Goal: Transaction & Acquisition: Purchase product/service

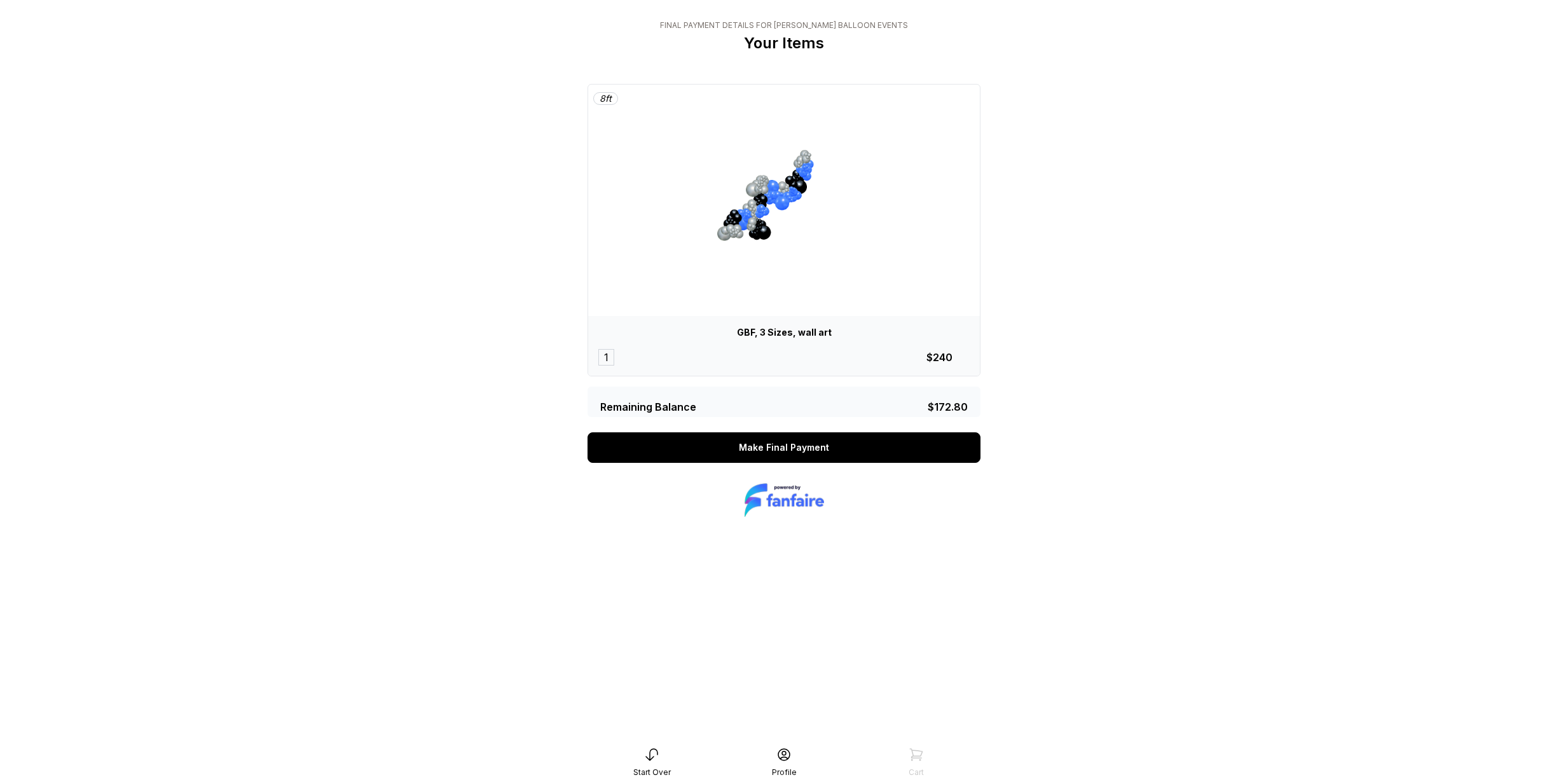
click at [735, 553] on div "Final Payment Details for [PERSON_NAME] Balloon Events Your Items 8 ft GBF, 3 S…" at bounding box center [784, 391] width 413 height 782
click at [732, 386] on div "Remaining Balance $172.80" at bounding box center [784, 401] width 393 height 30
drag, startPoint x: 594, startPoint y: 400, endPoint x: 998, endPoint y: 403, distance: 404.0
click at [1023, 407] on main "Final Payment Details for [PERSON_NAME] Balloon Events Your Items 8 ft GBF, 3 S…" at bounding box center [784, 391] width 1568 height 782
click at [997, 403] on main "Final Payment Details for [PERSON_NAME] Balloon Events Your Items 8 ft GBF, 3 S…" at bounding box center [784, 391] width 1568 height 782
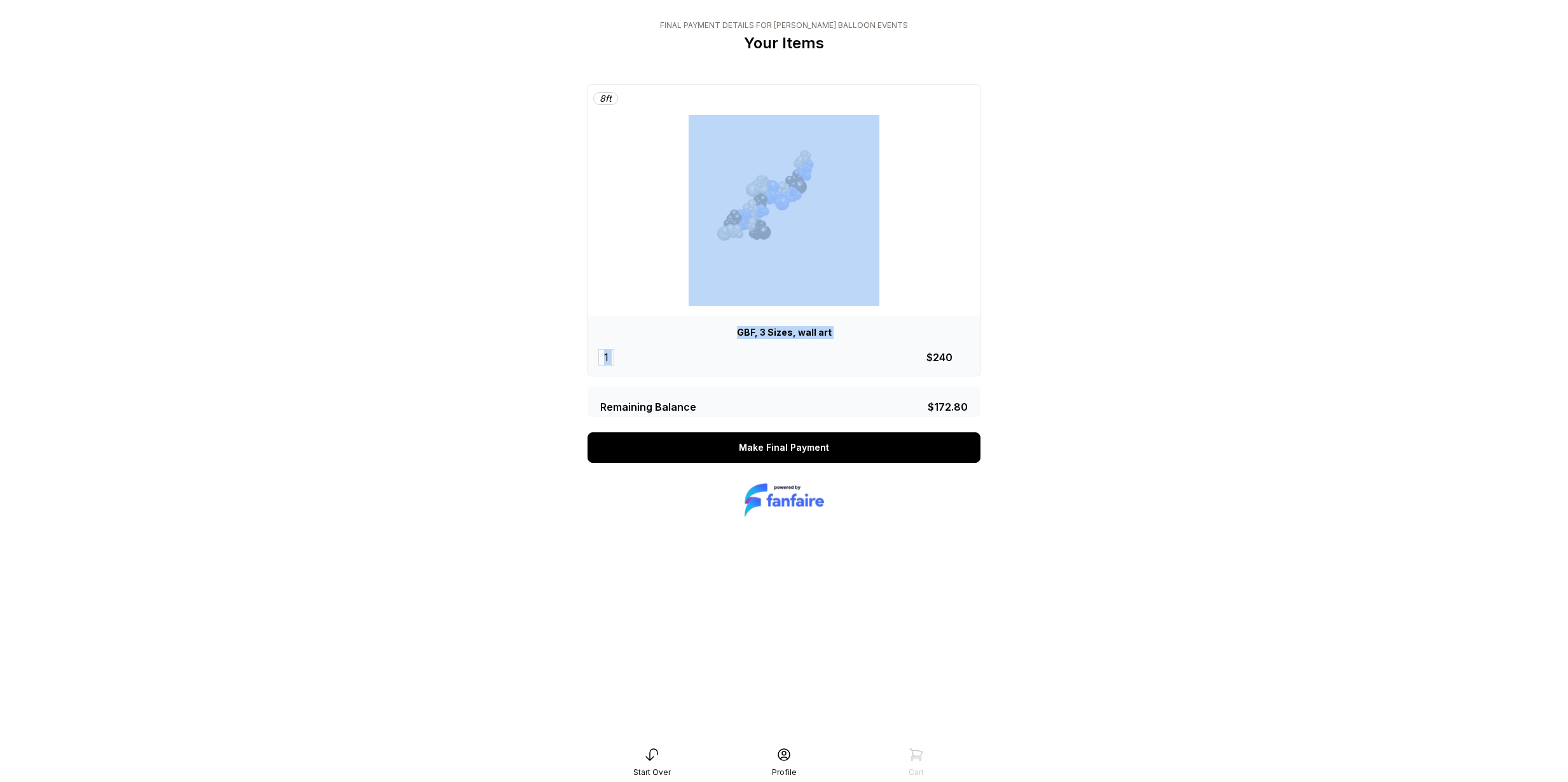
drag, startPoint x: 964, startPoint y: 348, endPoint x: 498, endPoint y: 202, distance: 488.3
click at [471, 249] on main "Final Payment Details for [PERSON_NAME] Balloon Events Your Items 8 ft GBF, 3 S…" at bounding box center [784, 391] width 1568 height 782
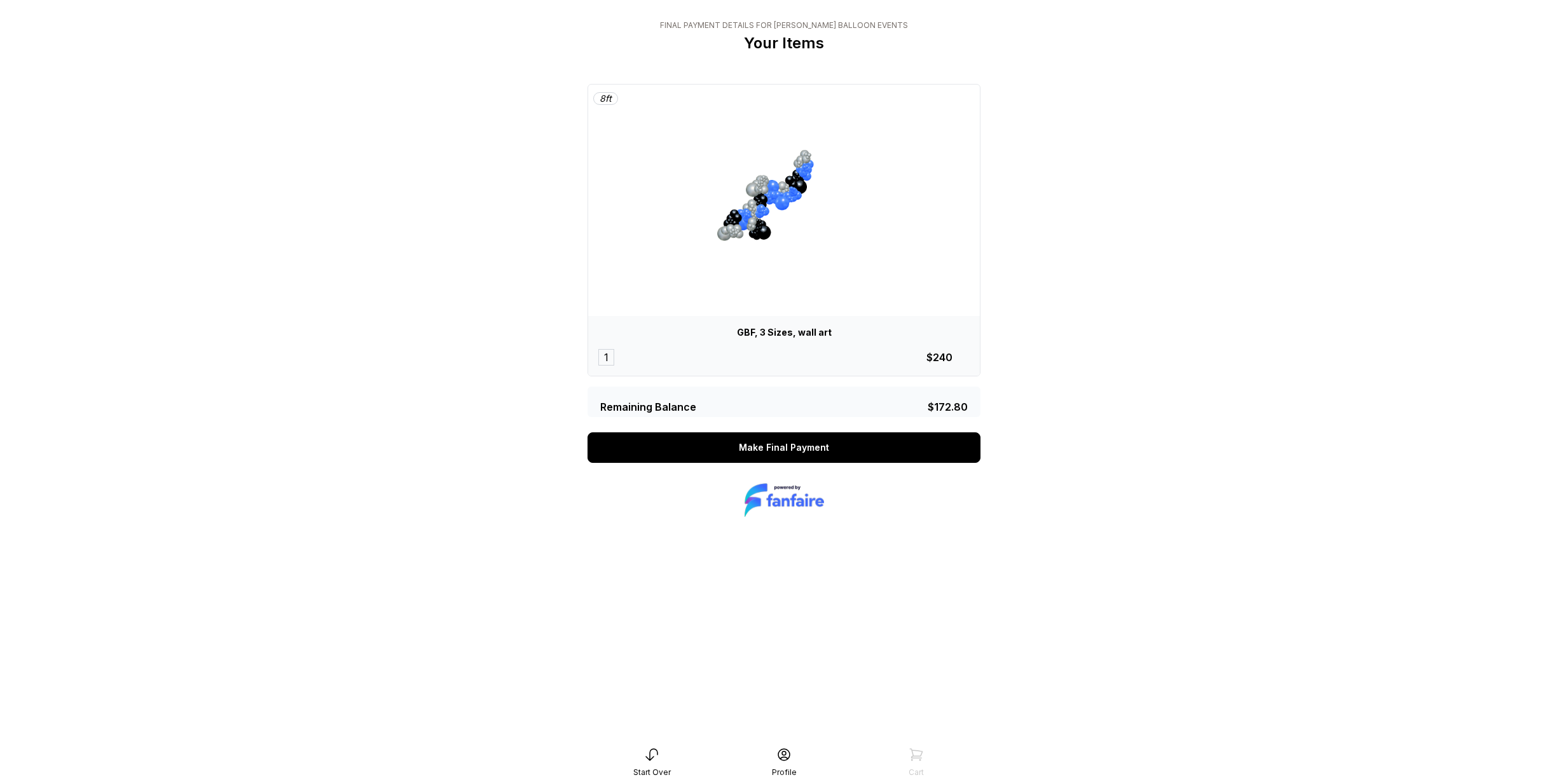
click at [542, 107] on main "Final Payment Details for [PERSON_NAME] Balloon Events Your Items 8 ft GBF, 3 S…" at bounding box center [784, 391] width 1568 height 782
click at [957, 404] on div "$172.80" at bounding box center [947, 407] width 40 height 16
click at [956, 404] on div "$172.80" at bounding box center [947, 407] width 40 height 16
click at [957, 405] on div "$172.80" at bounding box center [947, 407] width 40 height 16
click at [957, 415] on div "Remaining Balance $172.80" at bounding box center [784, 401] width 393 height 30
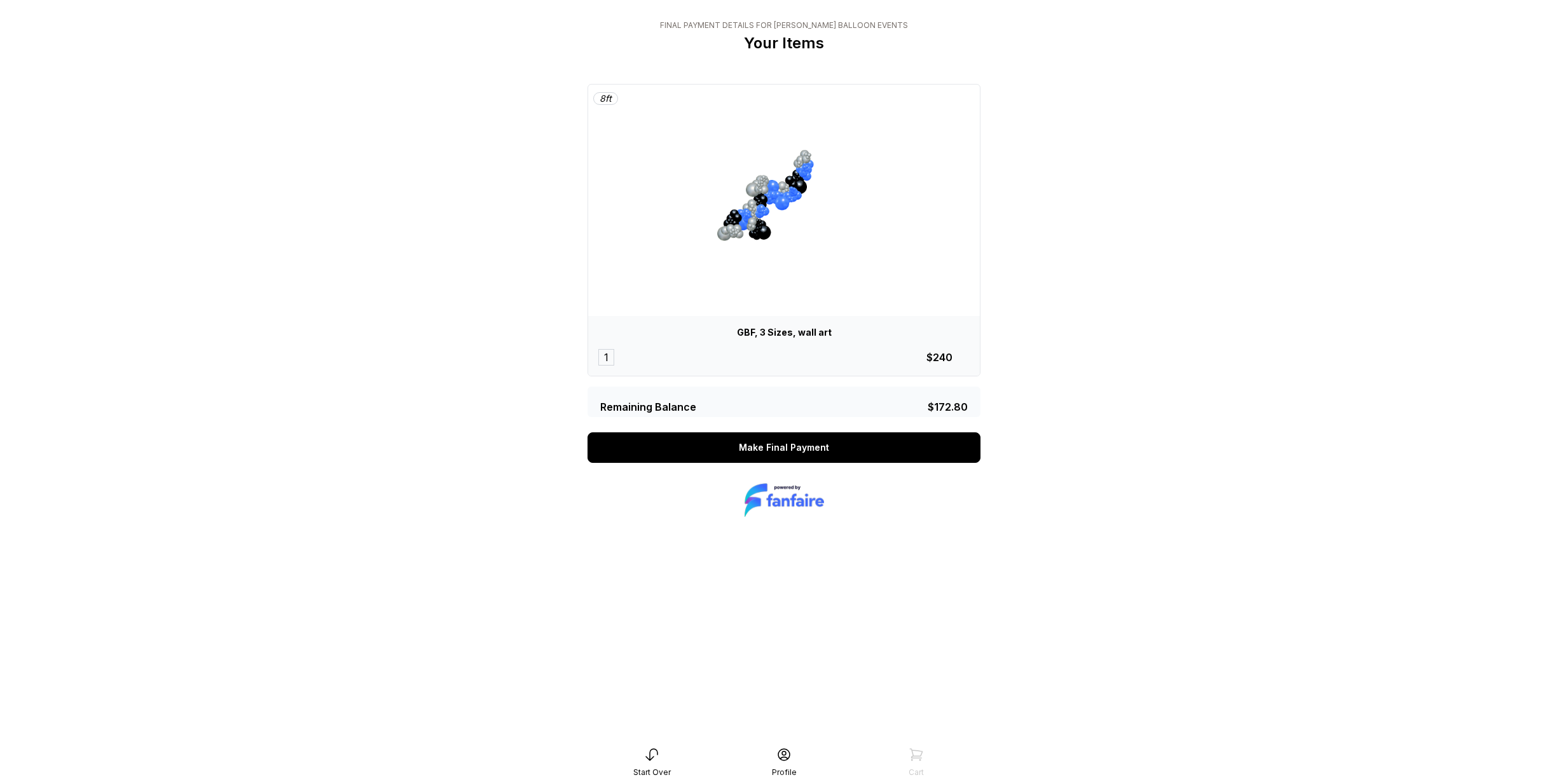
click at [955, 409] on div "$172.80" at bounding box center [947, 407] width 40 height 16
click at [955, 410] on div "$172.80" at bounding box center [947, 407] width 40 height 16
